Goal: Task Accomplishment & Management: Complete application form

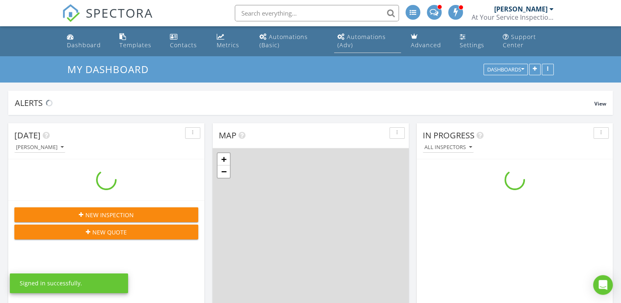
scroll to position [760, 634]
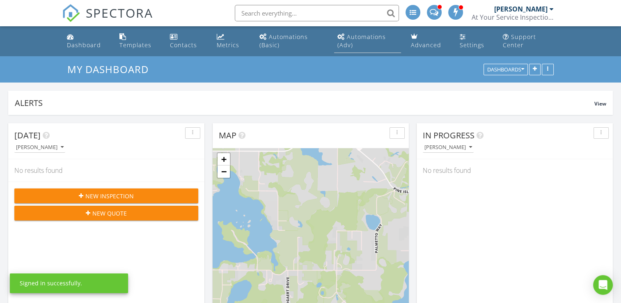
click at [349, 43] on div "Automations (Adv)" at bounding box center [361, 41] width 48 height 16
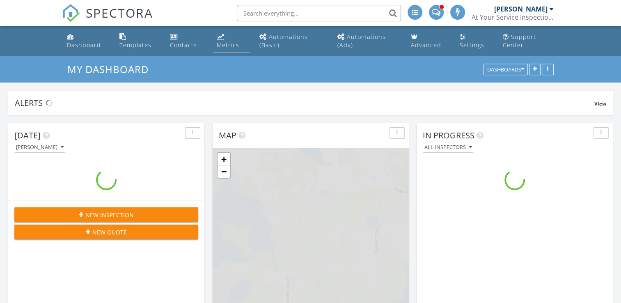
scroll to position [760, 634]
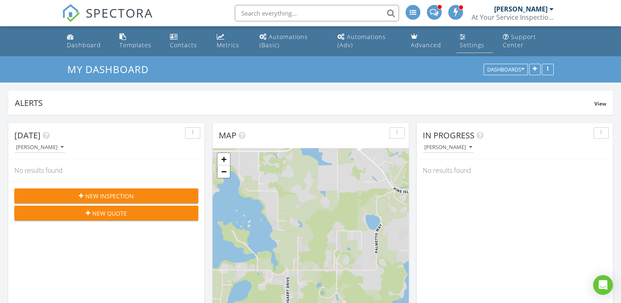
click at [469, 48] on div "Settings" at bounding box center [472, 45] width 25 height 8
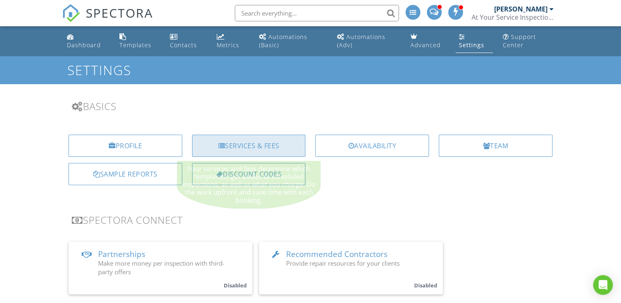
click at [263, 137] on div "Services & Fees" at bounding box center [249, 146] width 114 height 22
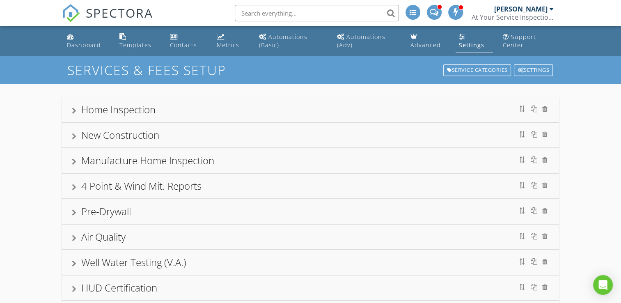
scroll to position [16, 0]
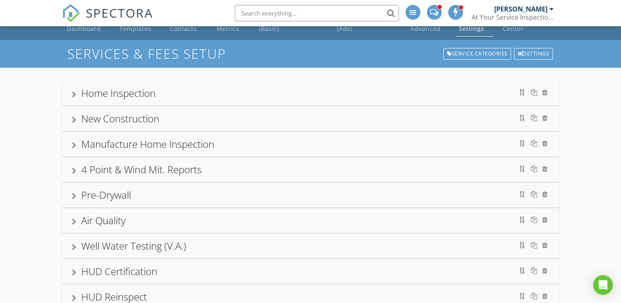
click at [151, 93] on div "Home Inspection" at bounding box center [118, 93] width 74 height 14
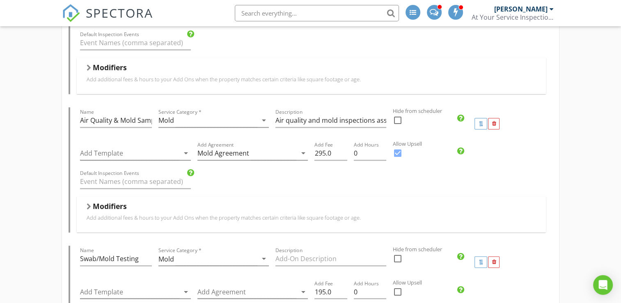
scroll to position [1280, 0]
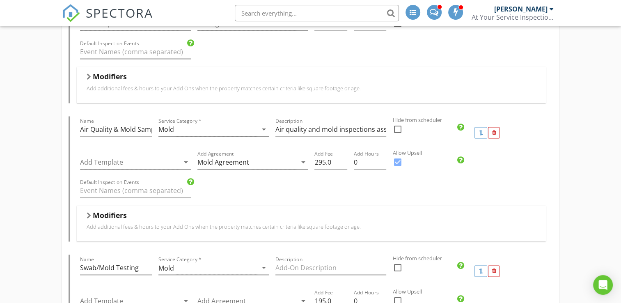
scroll to position [1264, 0]
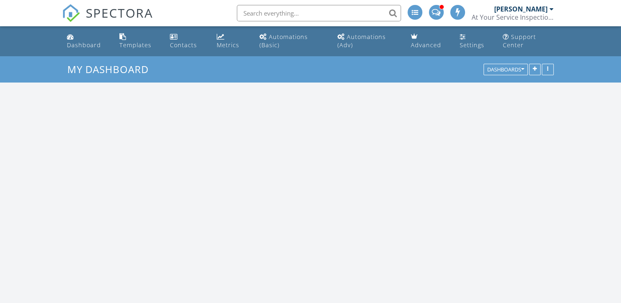
scroll to position [760, 634]
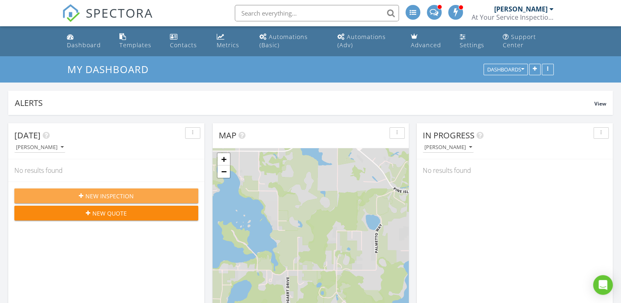
click at [95, 193] on span "New Inspection" at bounding box center [109, 196] width 48 height 9
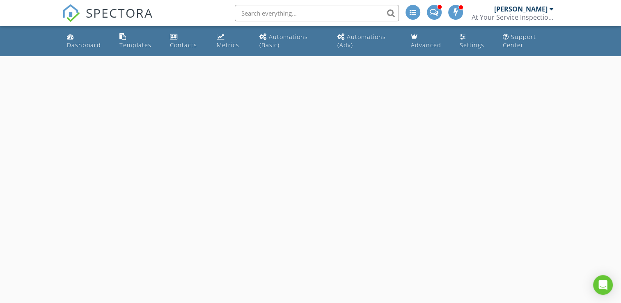
select select "7"
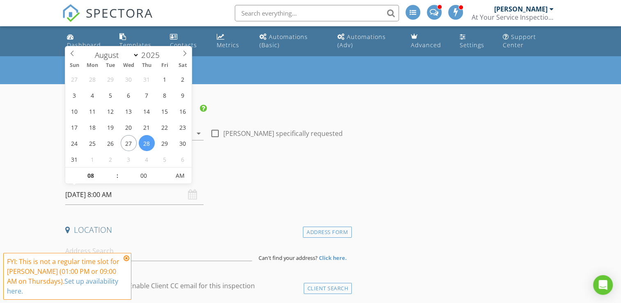
click at [95, 193] on input "[DATE] 8:00 AM" at bounding box center [134, 195] width 138 height 20
type input "[DATE] 8:00 AM"
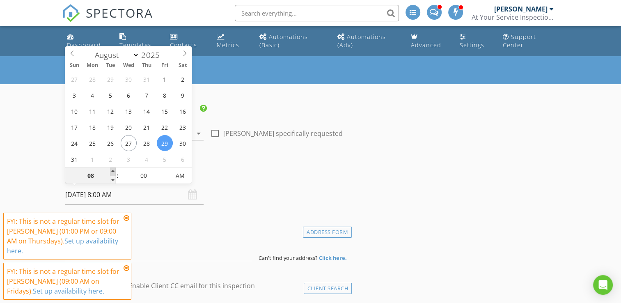
type input "09"
type input "08/29/2025 9:00 AM"
click at [114, 170] on span at bounding box center [113, 171] width 6 height 8
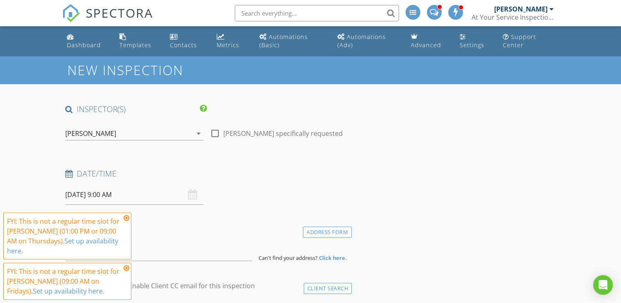
click at [126, 221] on icon at bounding box center [127, 218] width 6 height 7
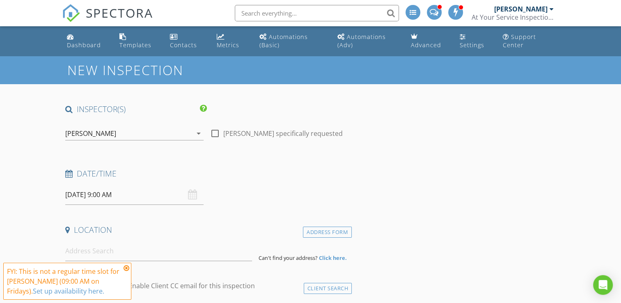
click at [126, 270] on icon at bounding box center [127, 268] width 6 height 7
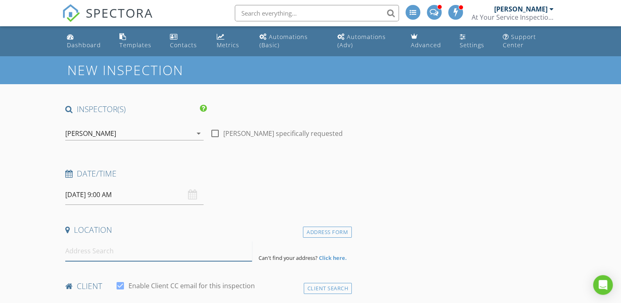
click at [121, 252] on input at bounding box center [158, 251] width 187 height 20
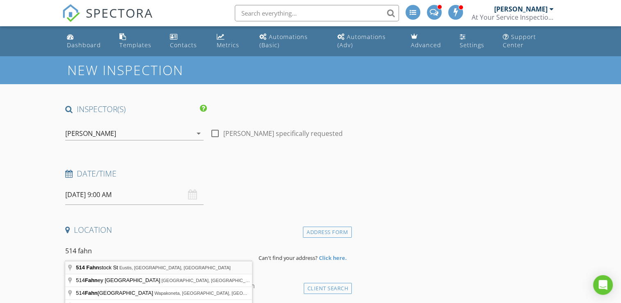
type input "514 Fahnstock St, Eustis, FL, USA"
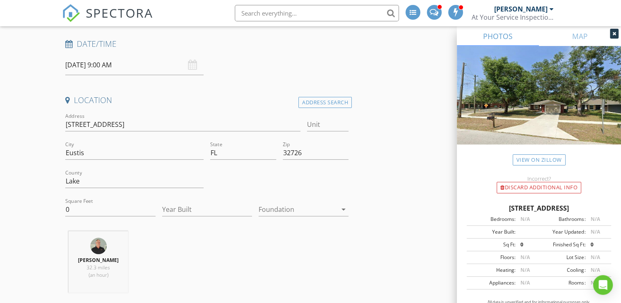
scroll to position [131, 0]
click at [172, 213] on input "Year Built" at bounding box center [207, 208] width 90 height 14
type input "2022"
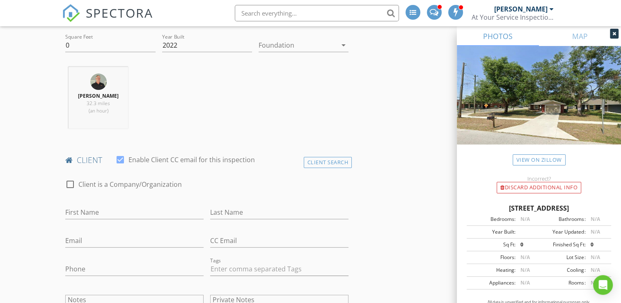
scroll to position [295, 0]
click at [83, 211] on input "First Name" at bounding box center [134, 211] width 138 height 14
type input "Emily"
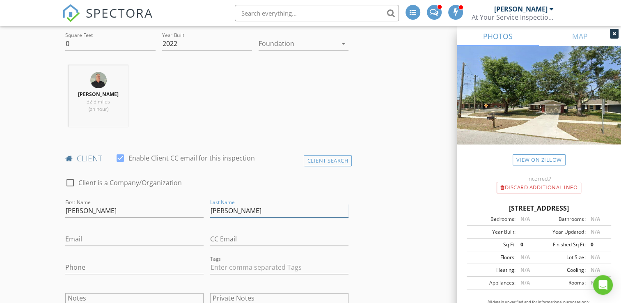
type input "Rodriguez"
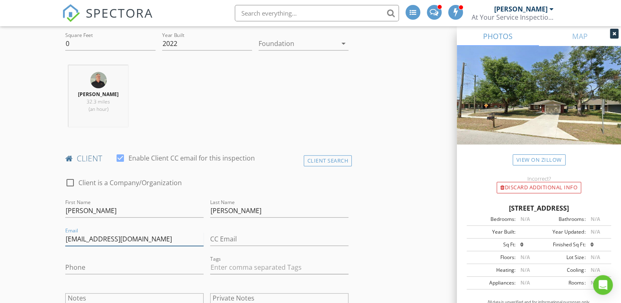
type input "emrod821@gmail.com"
click at [85, 267] on input "Phone" at bounding box center [134, 268] width 138 height 14
type input "407-867-1222"
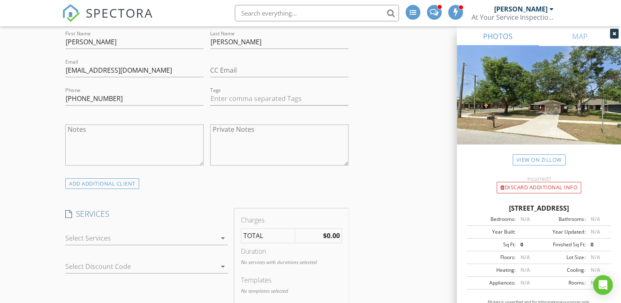
scroll to position [476, 0]
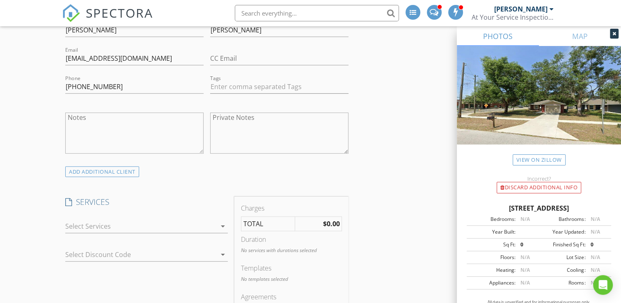
click at [217, 228] on div "arrow_drop_down" at bounding box center [221, 226] width 11 height 10
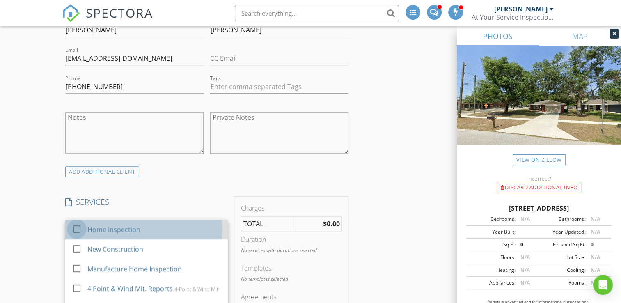
click at [76, 228] on div at bounding box center [77, 229] width 14 height 14
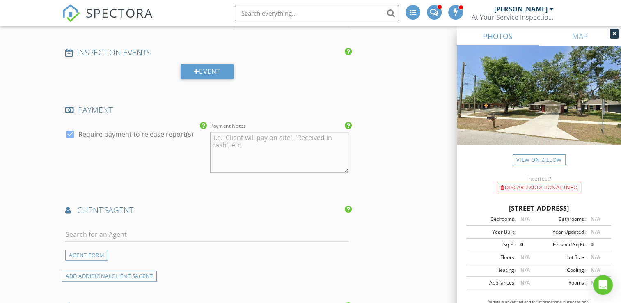
scroll to position [837, 0]
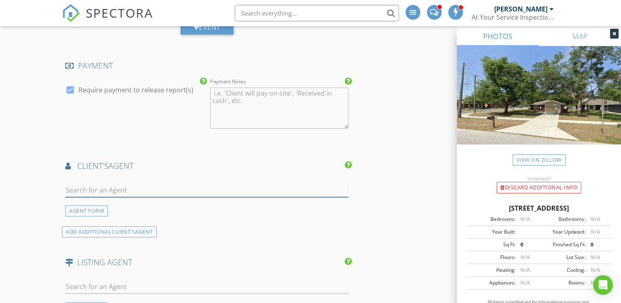
click at [96, 189] on input "text" at bounding box center [206, 190] width 283 height 14
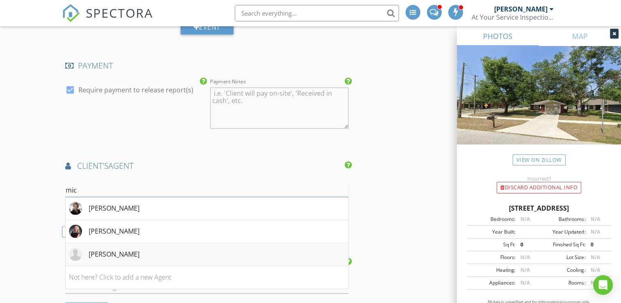
type input "mic"
click at [110, 249] on div "Michael Martinez" at bounding box center [114, 254] width 51 height 10
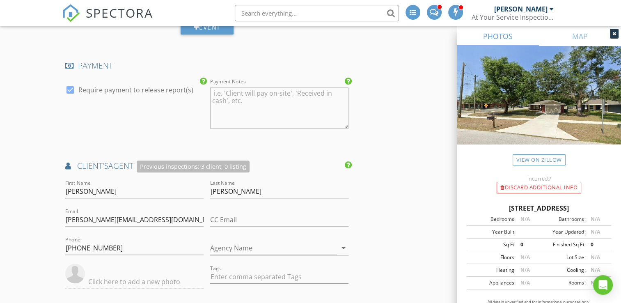
click at [97, 275] on input "text" at bounding box center [134, 282] width 138 height 14
click at [3, 243] on div "New Inspection INSPECTOR(S) check_box Jeff Tretter PRIMARY Jeff Tretter arrow_d…" at bounding box center [310, 60] width 621 height 1682
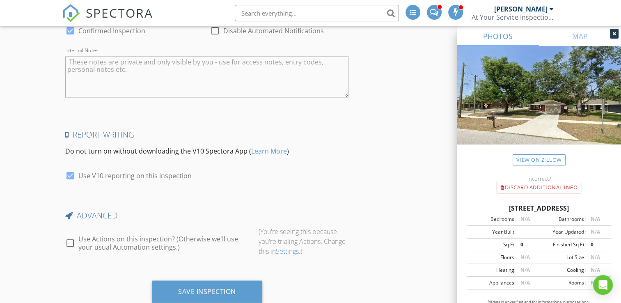
scroll to position [1412, 0]
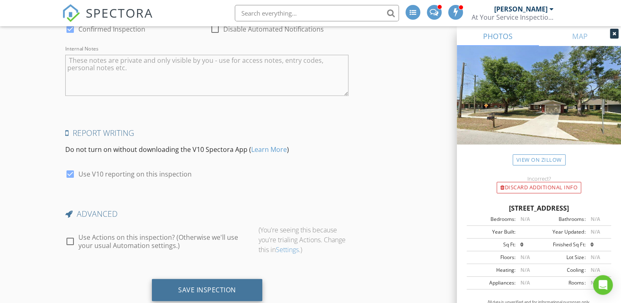
click at [183, 292] on div "Save Inspection" at bounding box center [207, 290] width 110 height 22
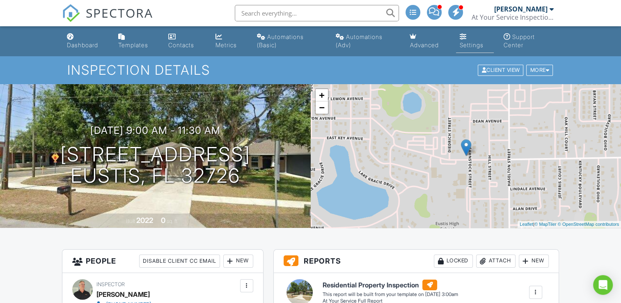
click at [471, 41] on link "Settings" at bounding box center [475, 41] width 38 height 23
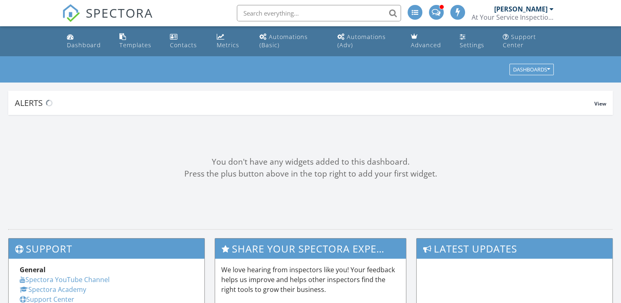
click at [66, 14] on img at bounding box center [71, 13] width 18 height 18
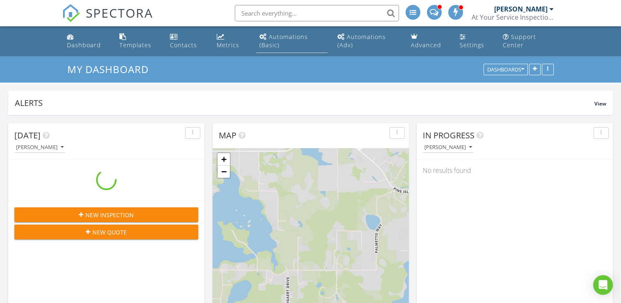
scroll to position [760, 634]
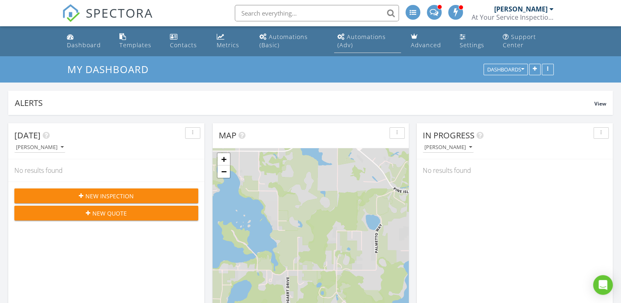
click at [372, 39] on div "Automations (Adv)" at bounding box center [361, 41] width 48 height 16
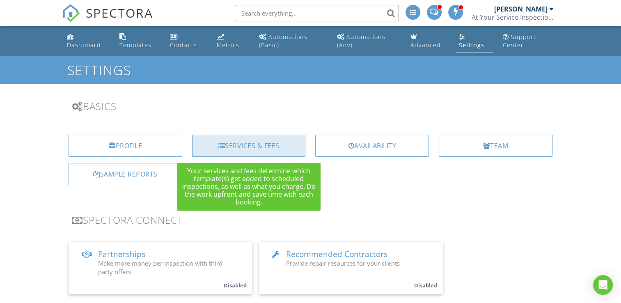
click at [279, 137] on div "Services & Fees" at bounding box center [249, 146] width 114 height 22
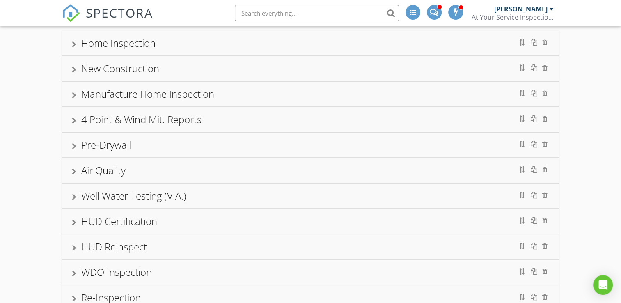
scroll to position [66, 0]
click at [165, 53] on div "Home Inspection" at bounding box center [310, 44] width 497 height 25
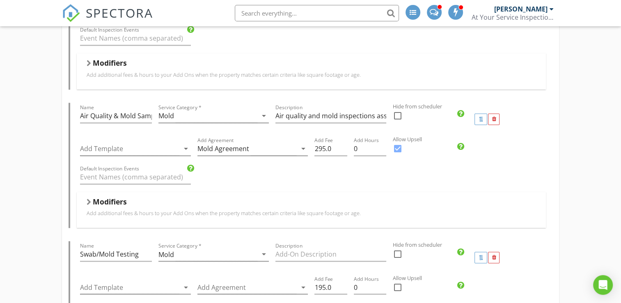
scroll to position [1280, 0]
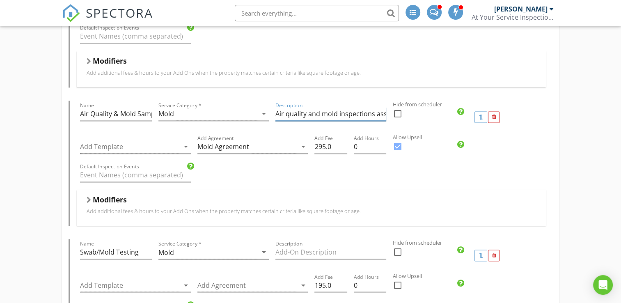
click at [292, 107] on input "Air quality and mold inspections assess indoor air for pollutants, allergens, a…" at bounding box center [330, 114] width 111 height 14
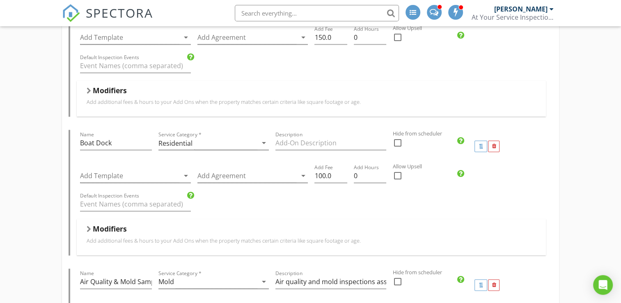
scroll to position [1100, 0]
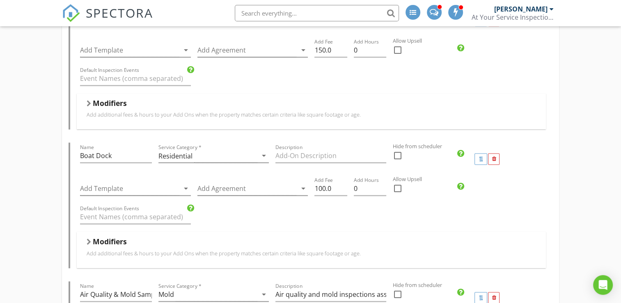
click at [95, 7] on span "SPECTORA" at bounding box center [119, 12] width 67 height 17
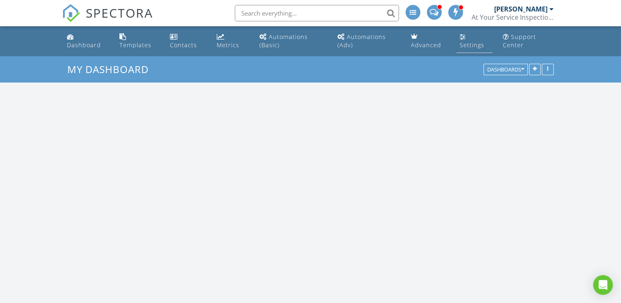
scroll to position [760, 634]
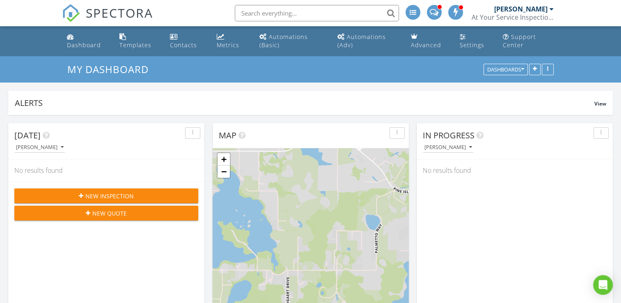
click at [543, 10] on div "[PERSON_NAME]" at bounding box center [520, 9] width 53 height 8
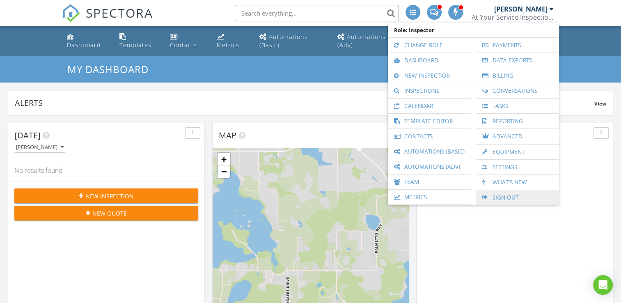
click at [504, 199] on link "Sign Out" at bounding box center [517, 197] width 75 height 15
